Goal: Task Accomplishment & Management: Manage account settings

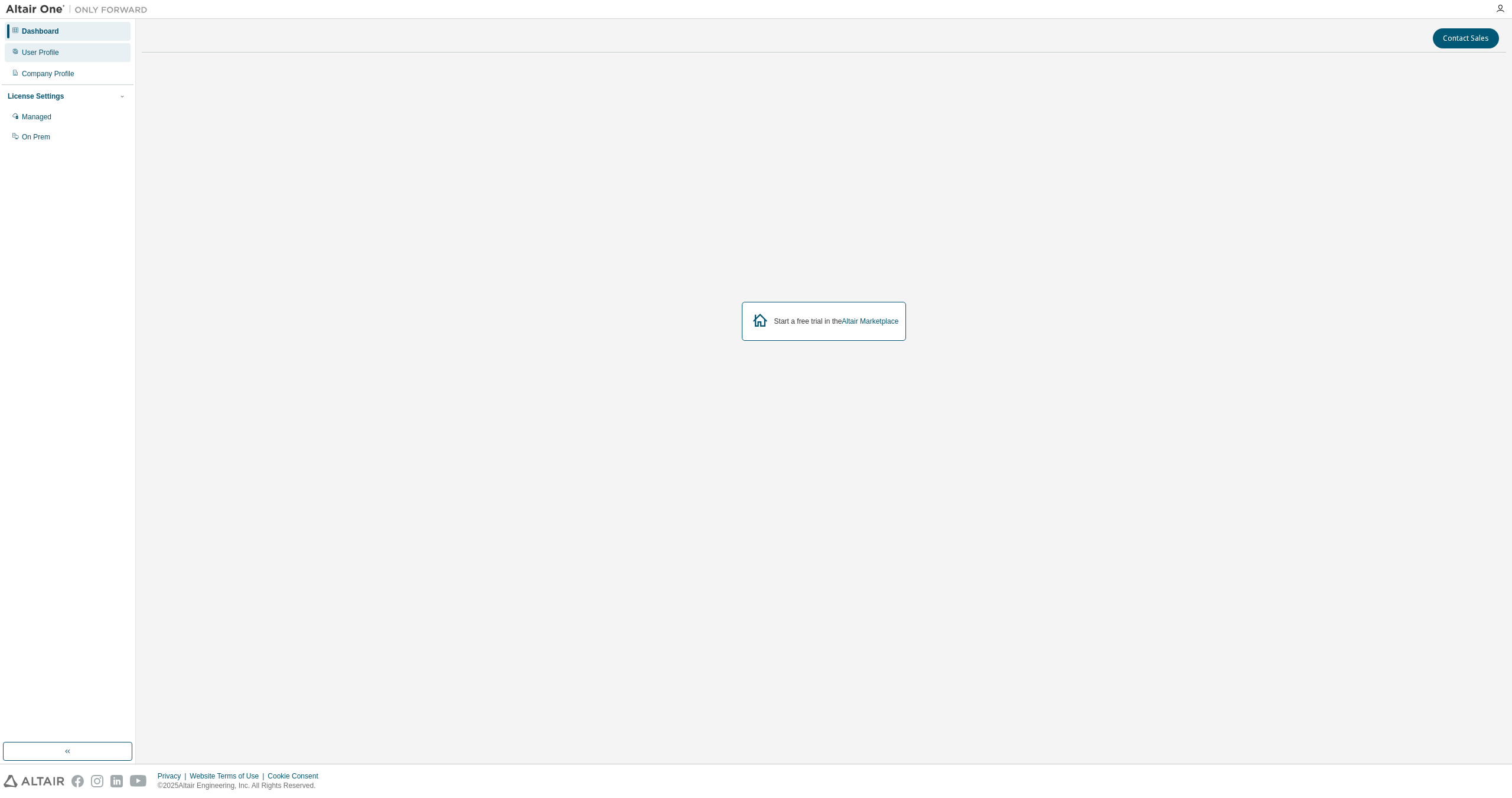
click at [93, 51] on div "User Profile" at bounding box center [68, 52] width 126 height 19
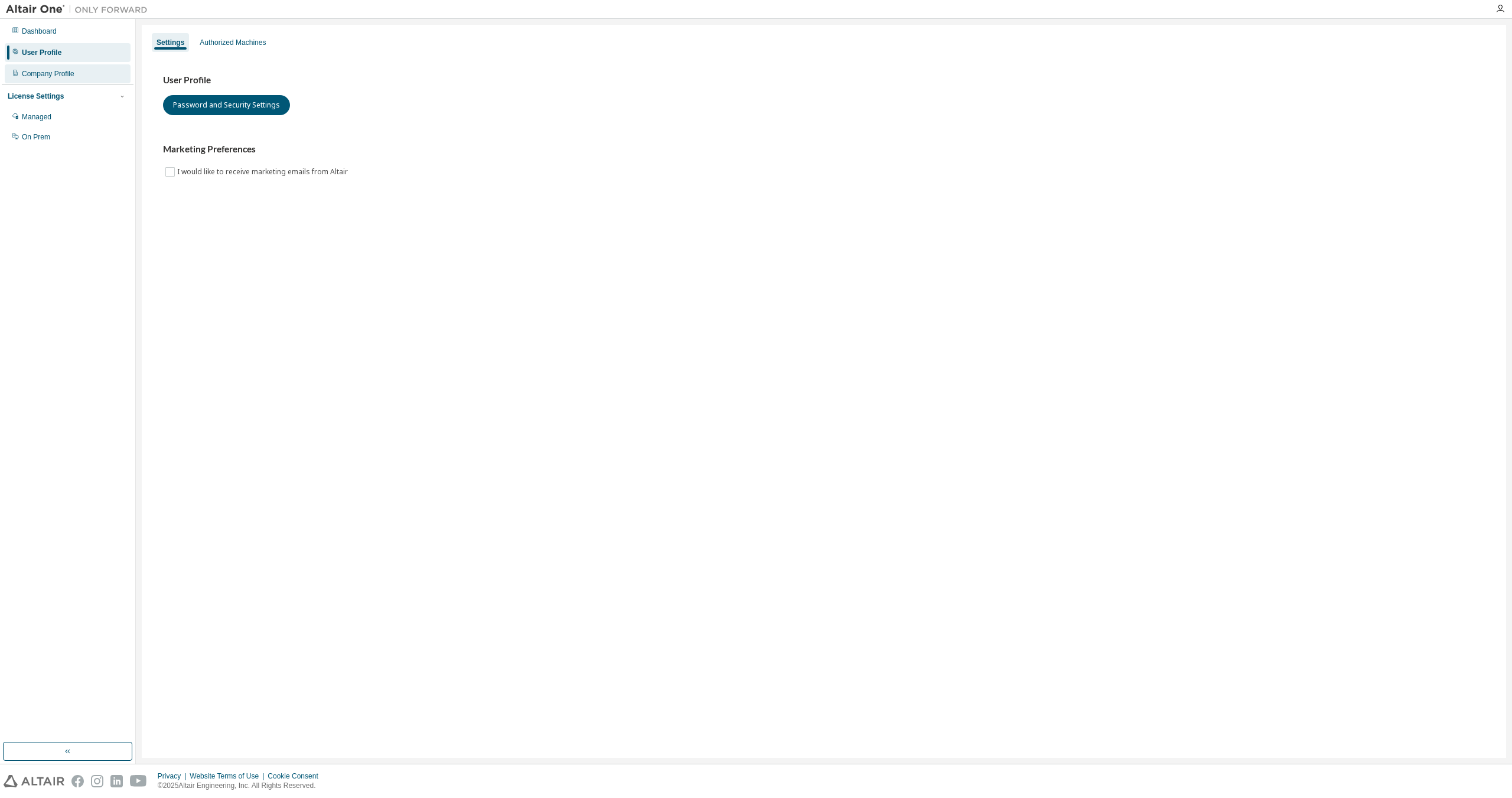
click at [93, 77] on div "Company Profile" at bounding box center [68, 73] width 126 height 19
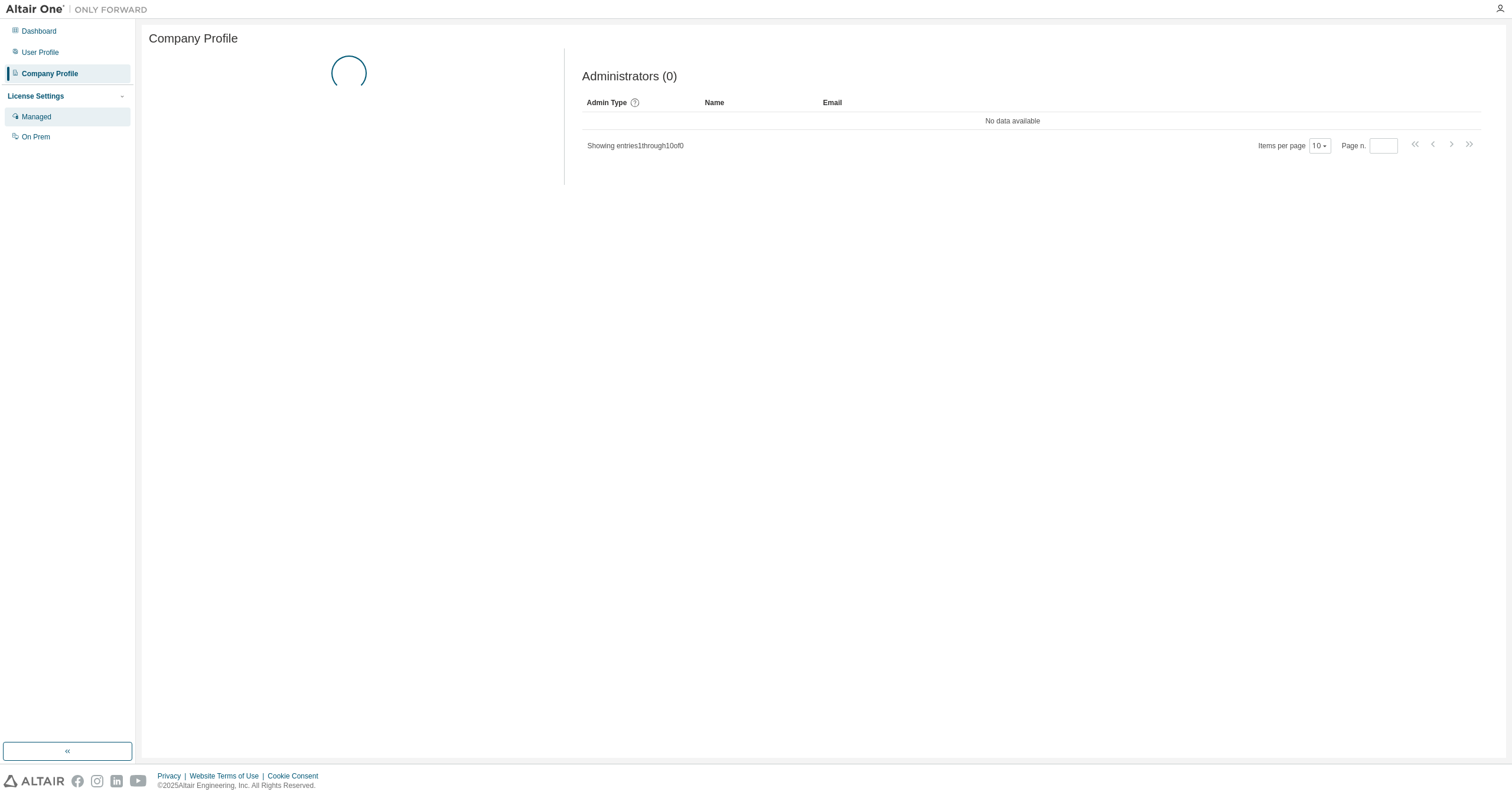
click at [83, 123] on div "Managed" at bounding box center [68, 117] width 126 height 19
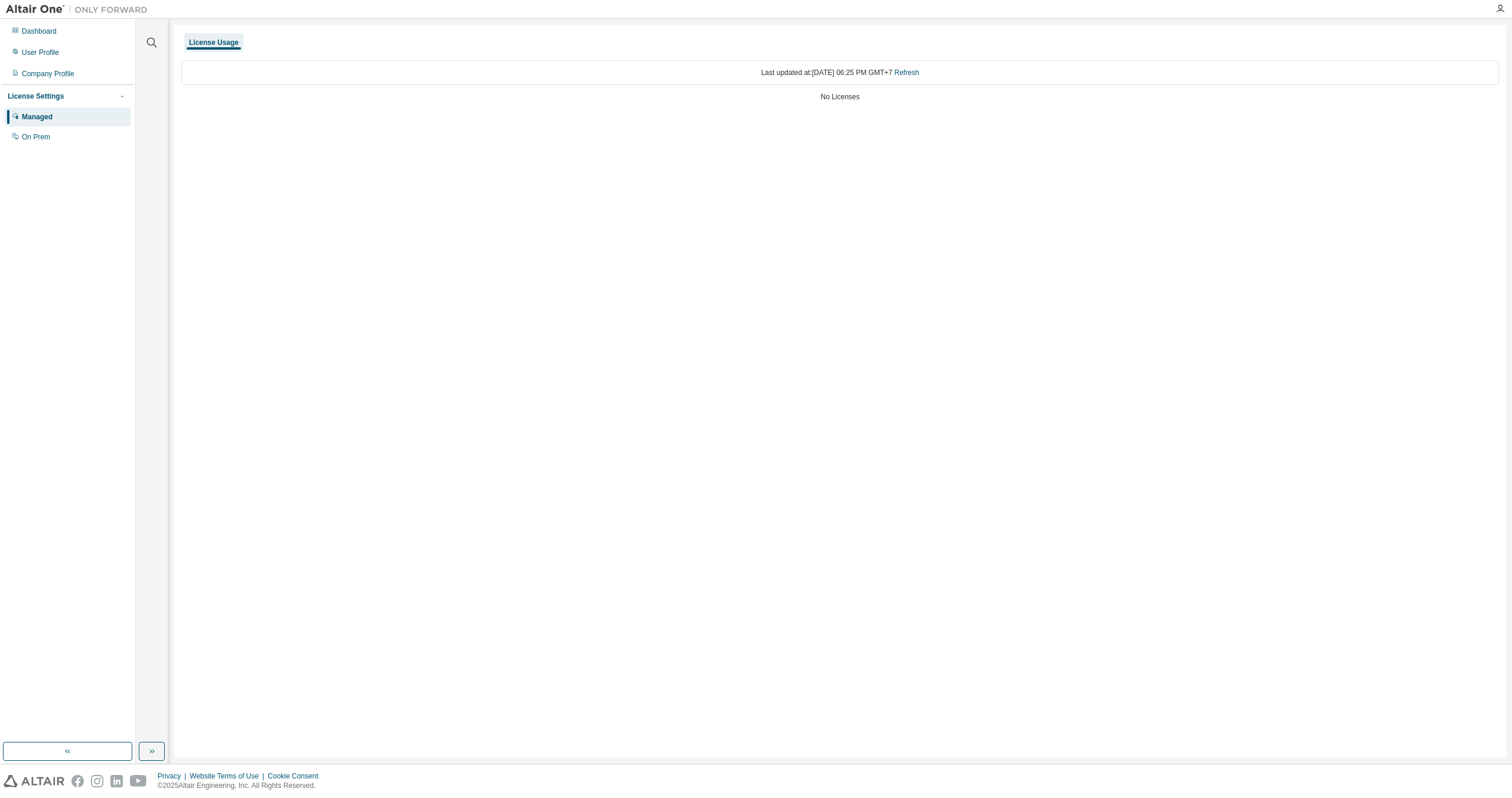
drag, startPoint x: 348, startPoint y: 67, endPoint x: 371, endPoint y: 75, distance: 24.4
click at [370, 75] on div "Last updated at: [DATE] 06:25 PM GMT+7 Refresh" at bounding box center [840, 73] width 1318 height 25
drag, startPoint x: 672, startPoint y: 104, endPoint x: 735, endPoint y: 89, distance: 64.8
click at [697, 101] on div "No Licenses" at bounding box center [840, 96] width 1318 height 9
drag, startPoint x: 837, startPoint y: 101, endPoint x: 860, endPoint y: 100, distance: 23.0
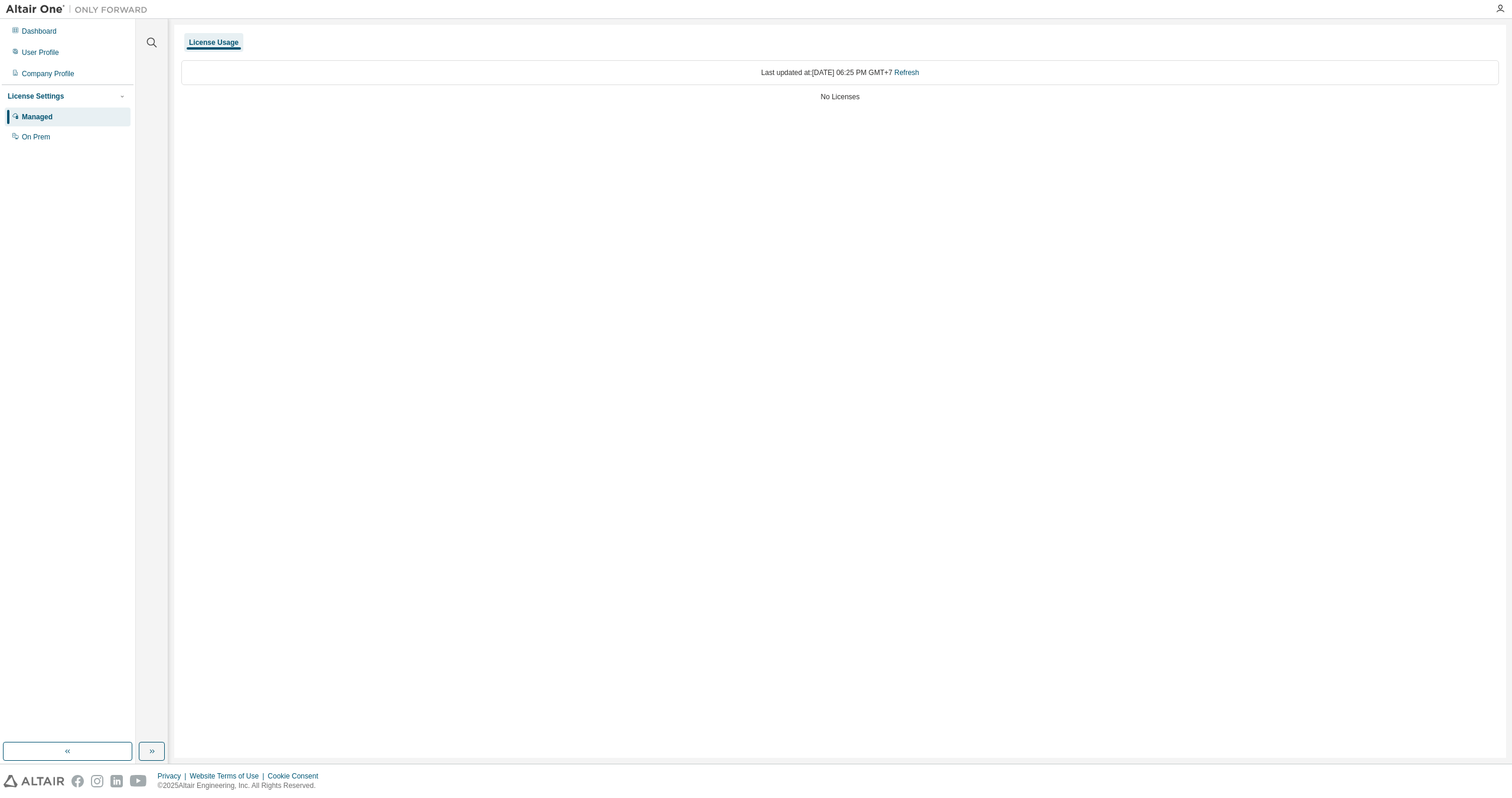
click at [856, 102] on div "Last updated at: [DATE] 06:25 PM GMT+7 Refresh No Licenses" at bounding box center [840, 82] width 1318 height 58
click at [860, 100] on div "No Licenses" at bounding box center [840, 96] width 1318 height 9
click at [859, 76] on div "Last updated at: [DATE] 06:25 PM GMT+7 Refresh" at bounding box center [840, 73] width 1318 height 25
click at [376, 79] on div "Last updated at: [DATE] 06:25 PM GMT+7 Refresh" at bounding box center [840, 73] width 1318 height 25
click at [61, 136] on div "On Prem" at bounding box center [68, 137] width 126 height 19
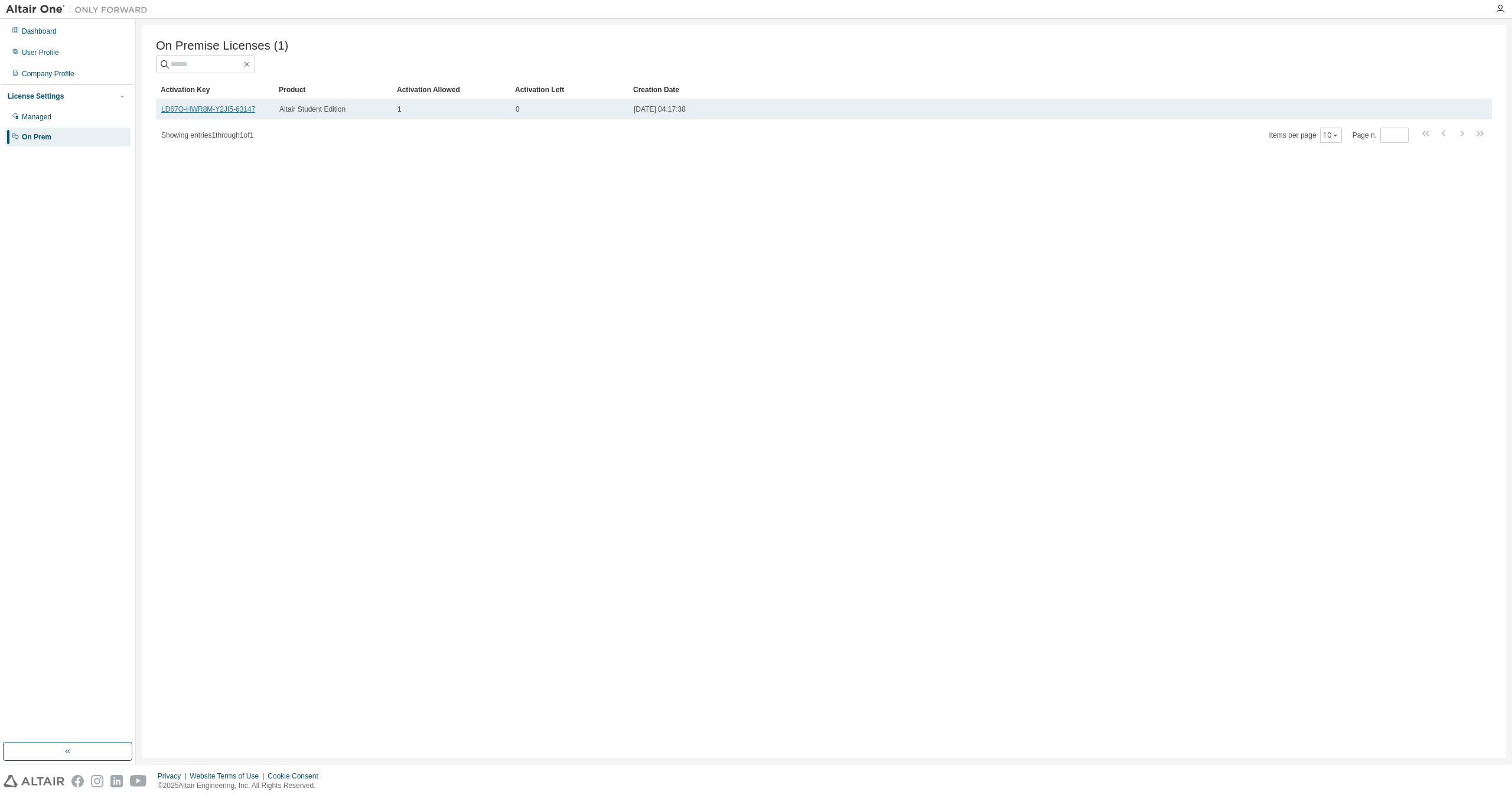
click at [200, 113] on link "LD67O-HWR8M-Y2JI5-63147" at bounding box center [208, 109] width 94 height 8
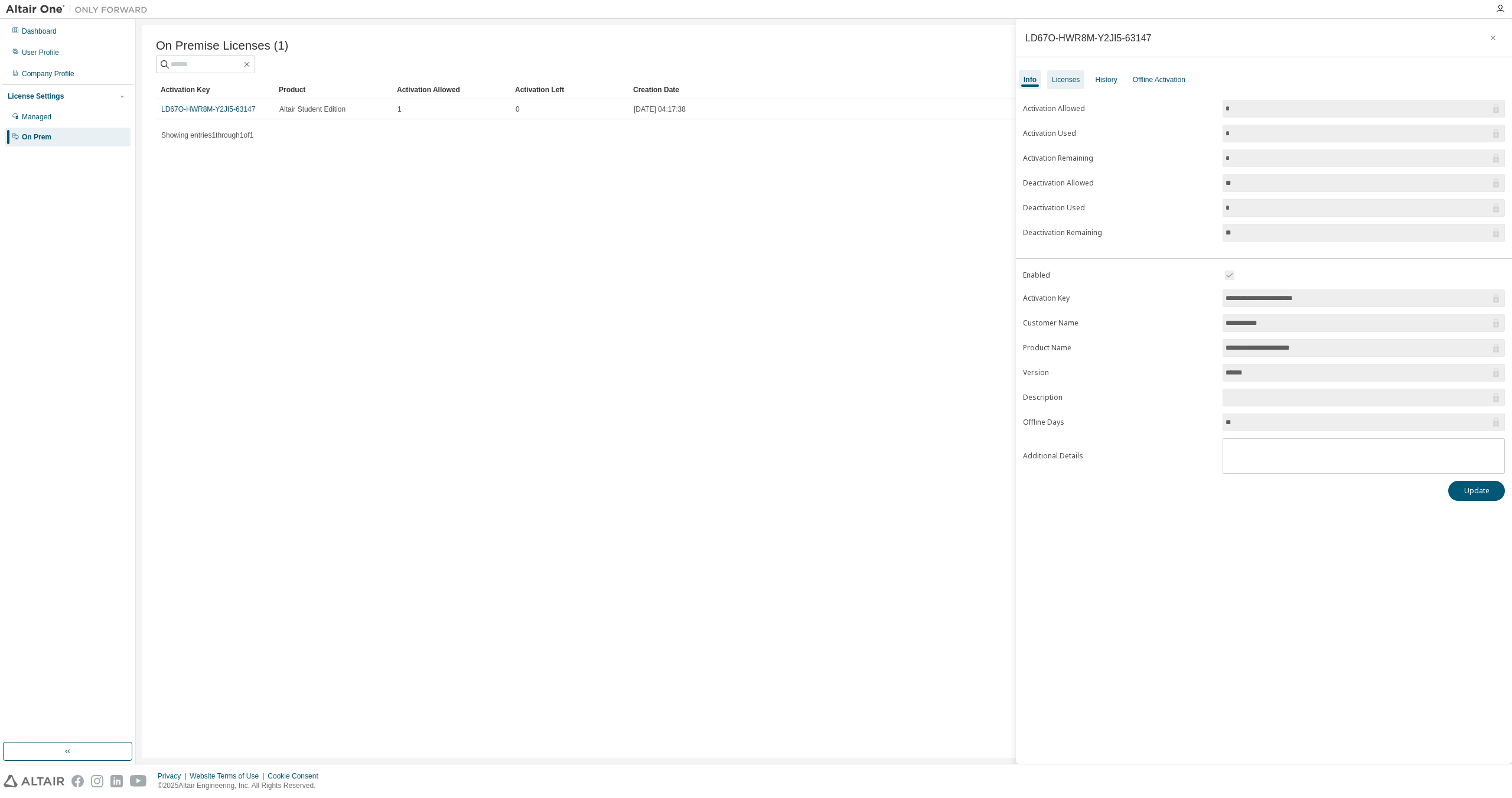
click at [1062, 75] on div "Licenses" at bounding box center [1066, 80] width 28 height 9
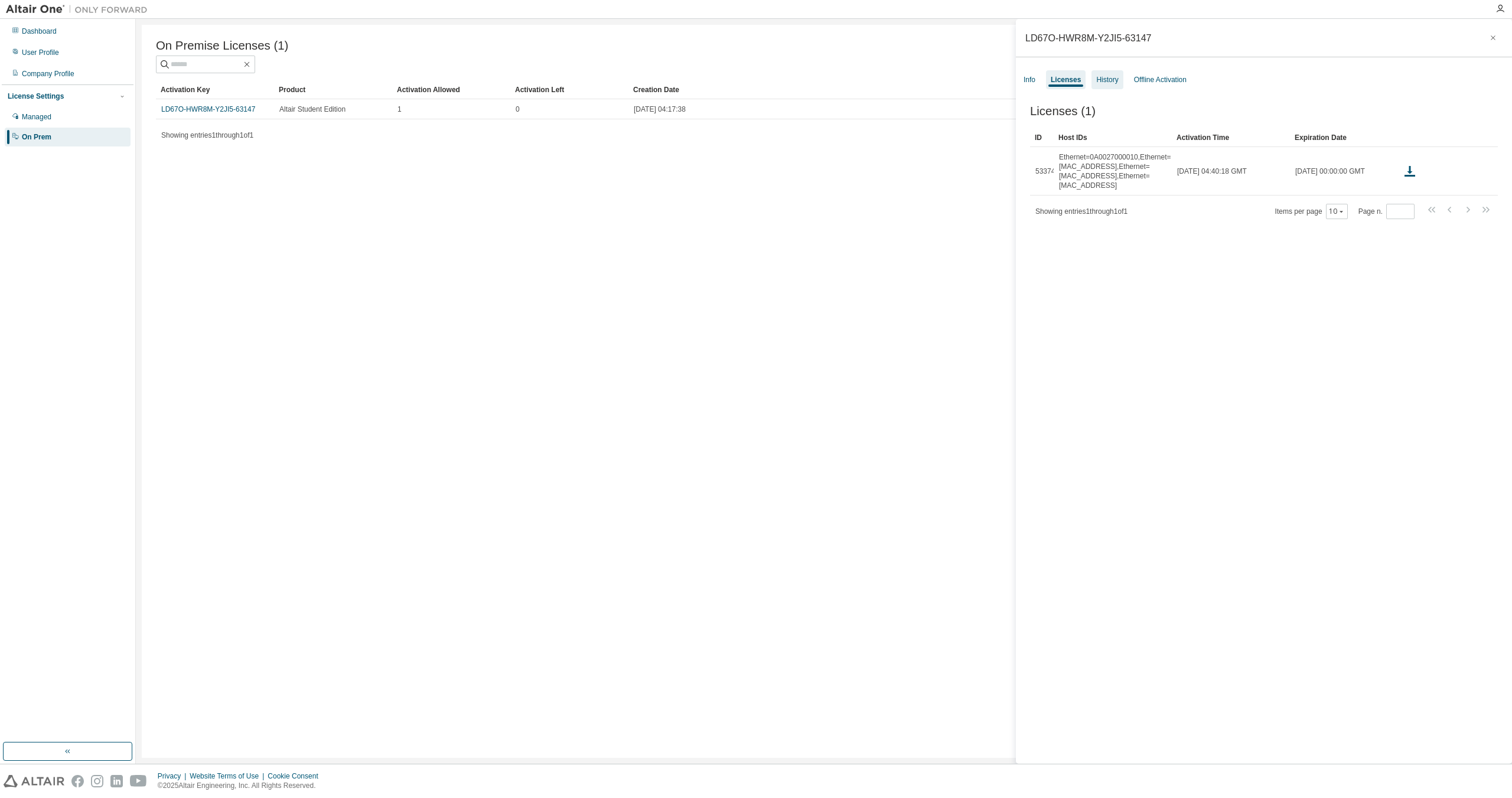
click at [1116, 85] on div "History" at bounding box center [1107, 80] width 31 height 19
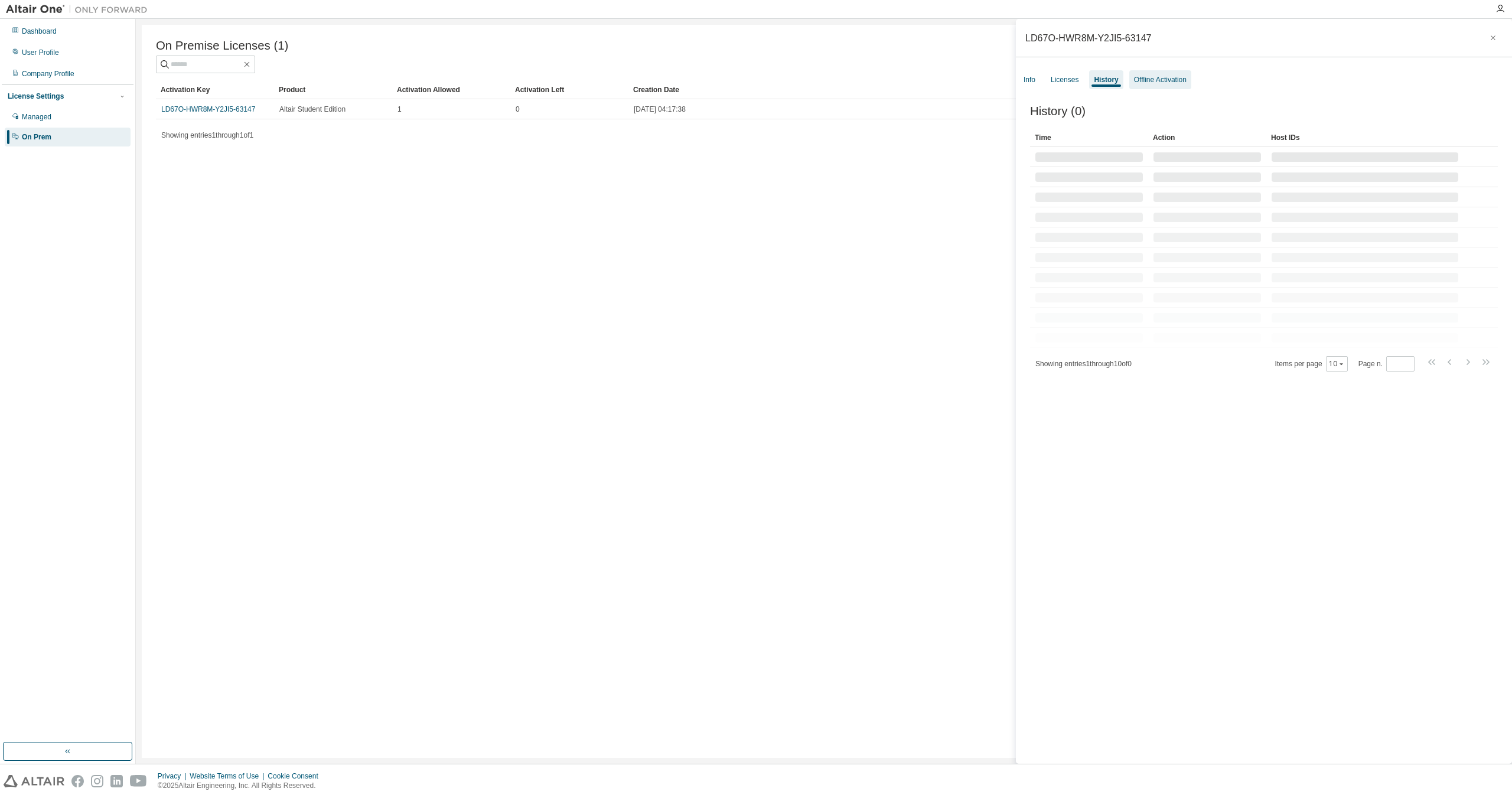
click at [1148, 85] on div "Offline Activation" at bounding box center [1160, 80] width 62 height 19
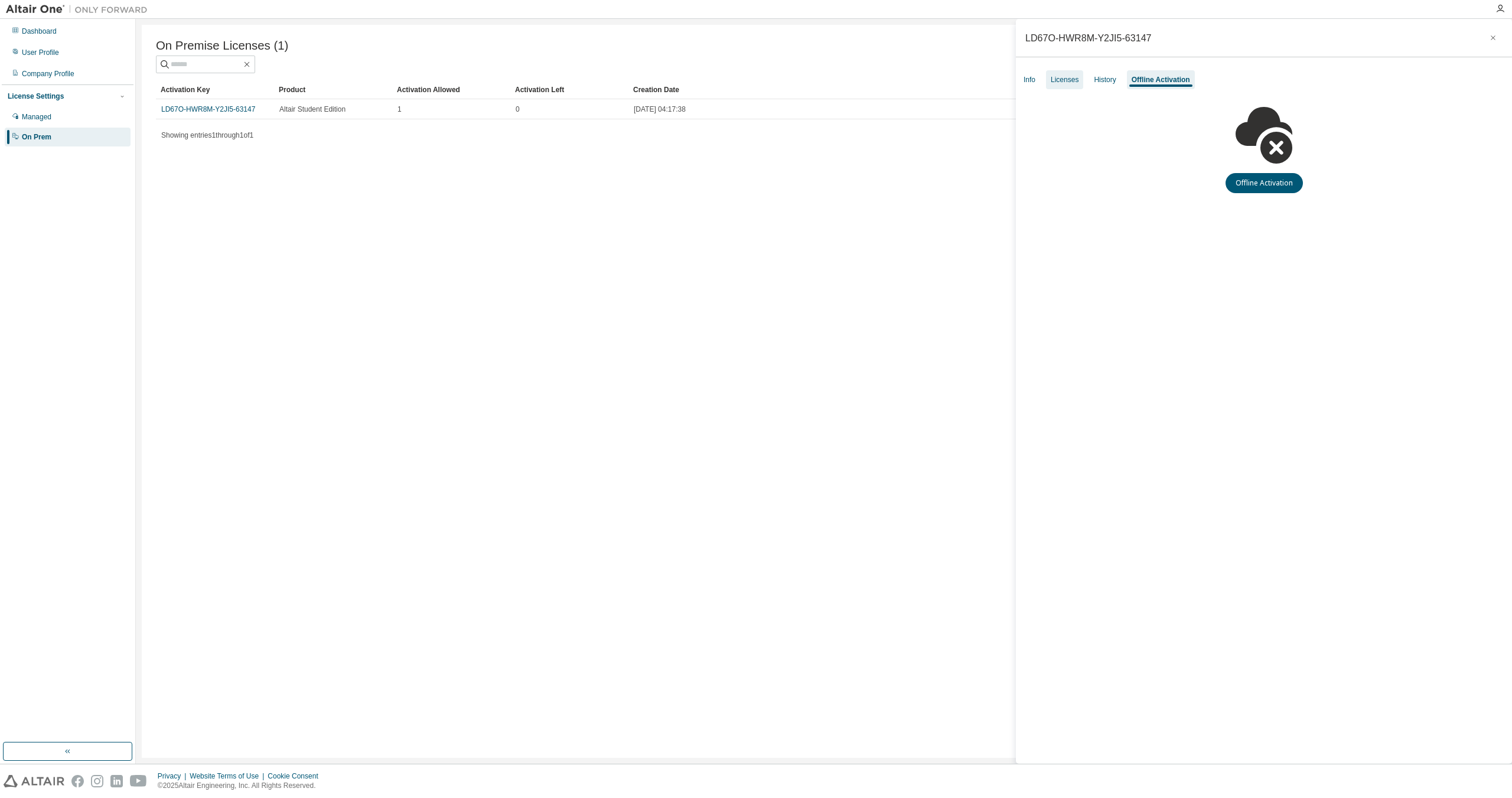
click at [1083, 77] on div "Licenses" at bounding box center [1064, 80] width 37 height 19
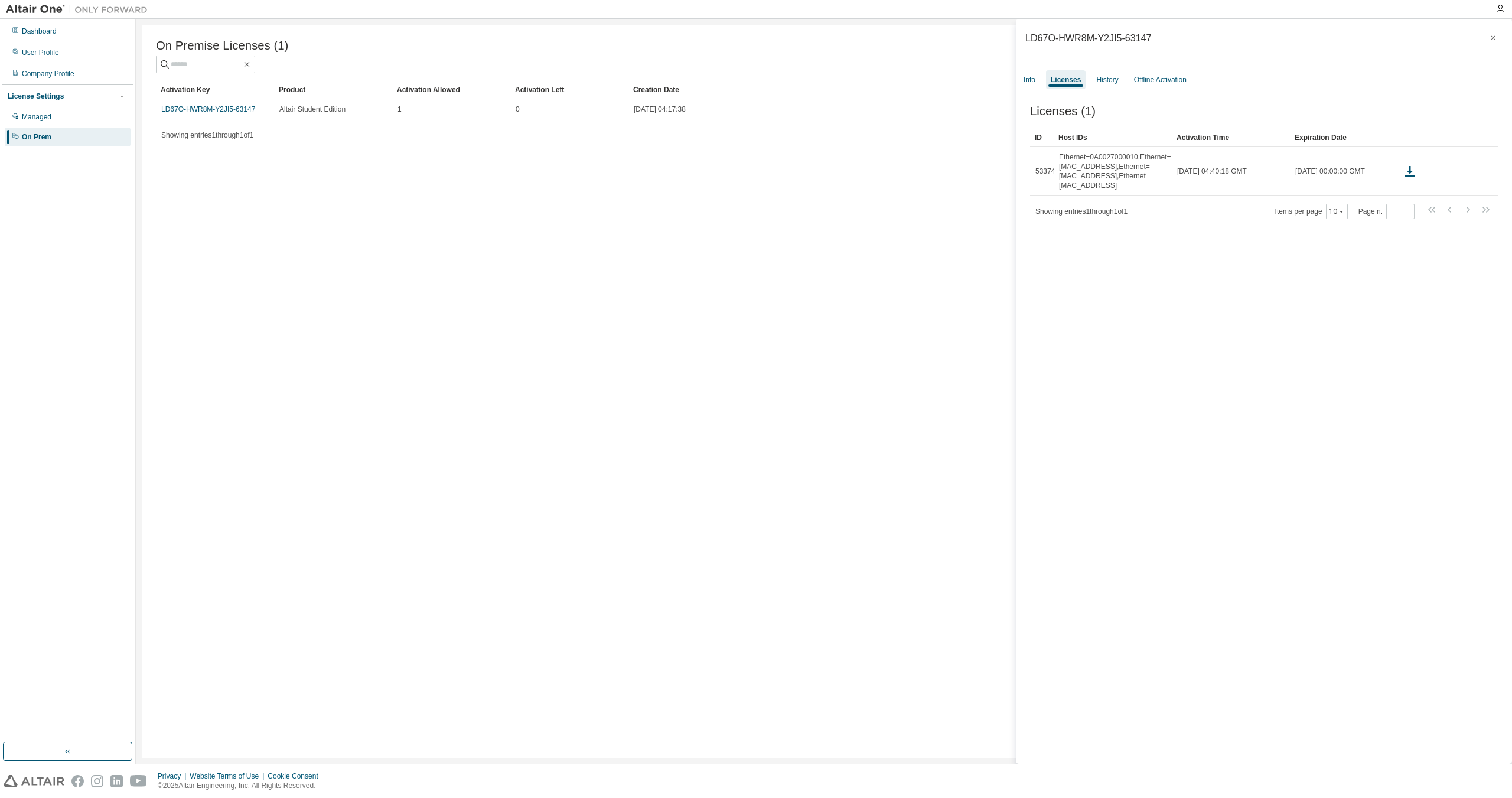
click at [27, 7] on img at bounding box center [80, 9] width 148 height 12
click at [38, 34] on div "Dashboard" at bounding box center [39, 31] width 35 height 9
